Goal: Task Accomplishment & Management: Use online tool/utility

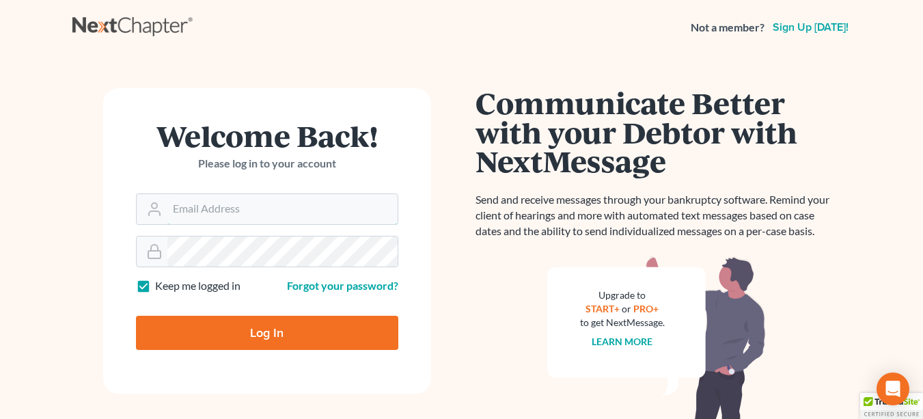
type input "[PERSON_NAME][EMAIL_ADDRESS][DOMAIN_NAME]"
click at [315, 331] on input "Log In" at bounding box center [267, 333] width 262 height 34
type input "Thinking..."
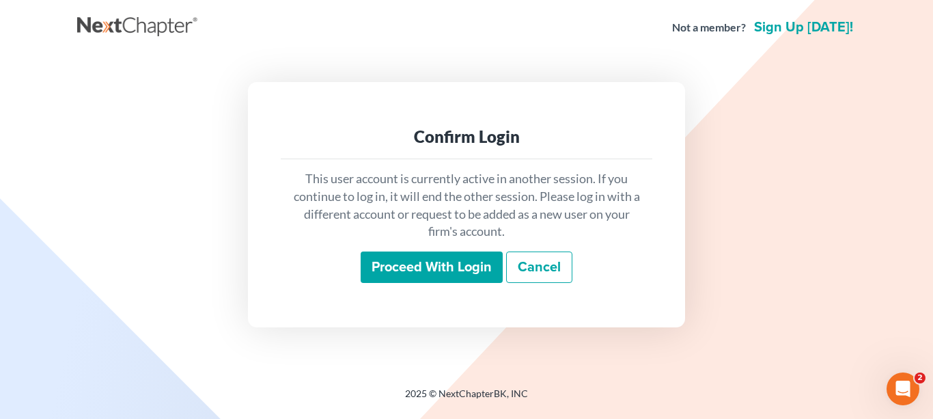
click at [427, 275] on input "Proceed with login" at bounding box center [432, 266] width 142 height 31
